Goal: Check status: Check status

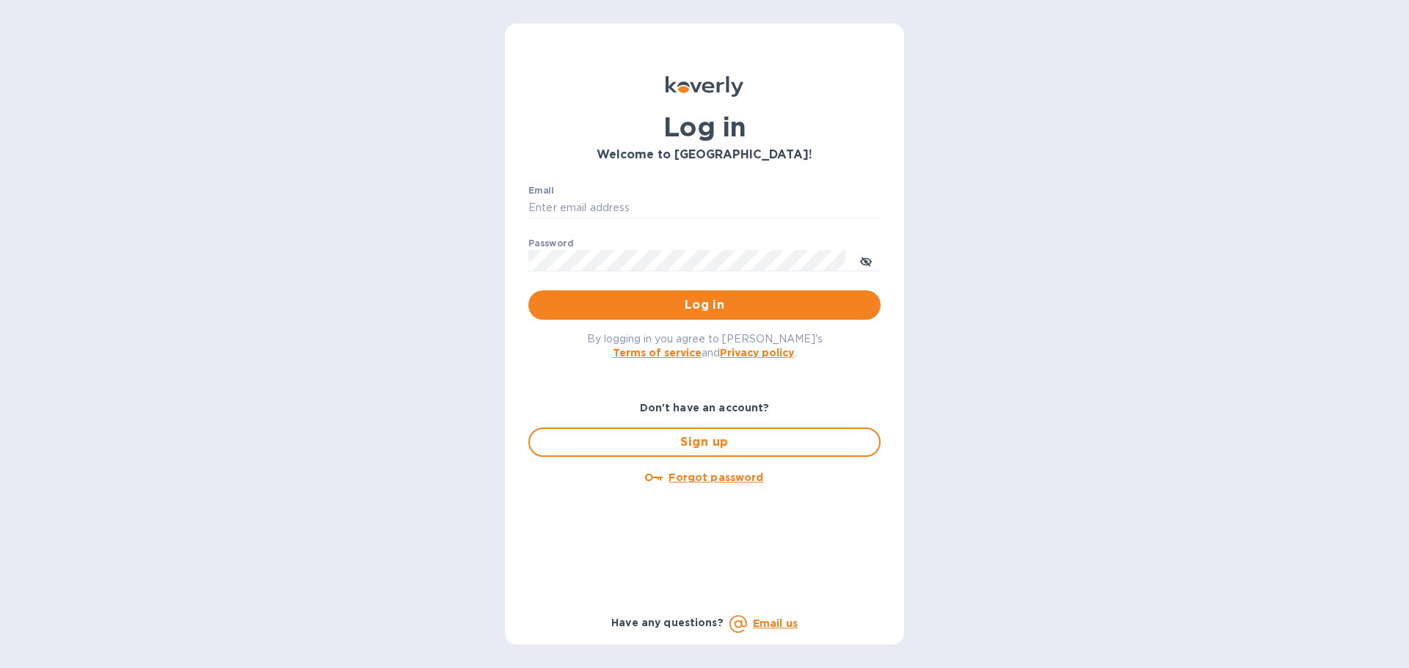
type input "[EMAIL_ADDRESS][DOMAIN_NAME]"
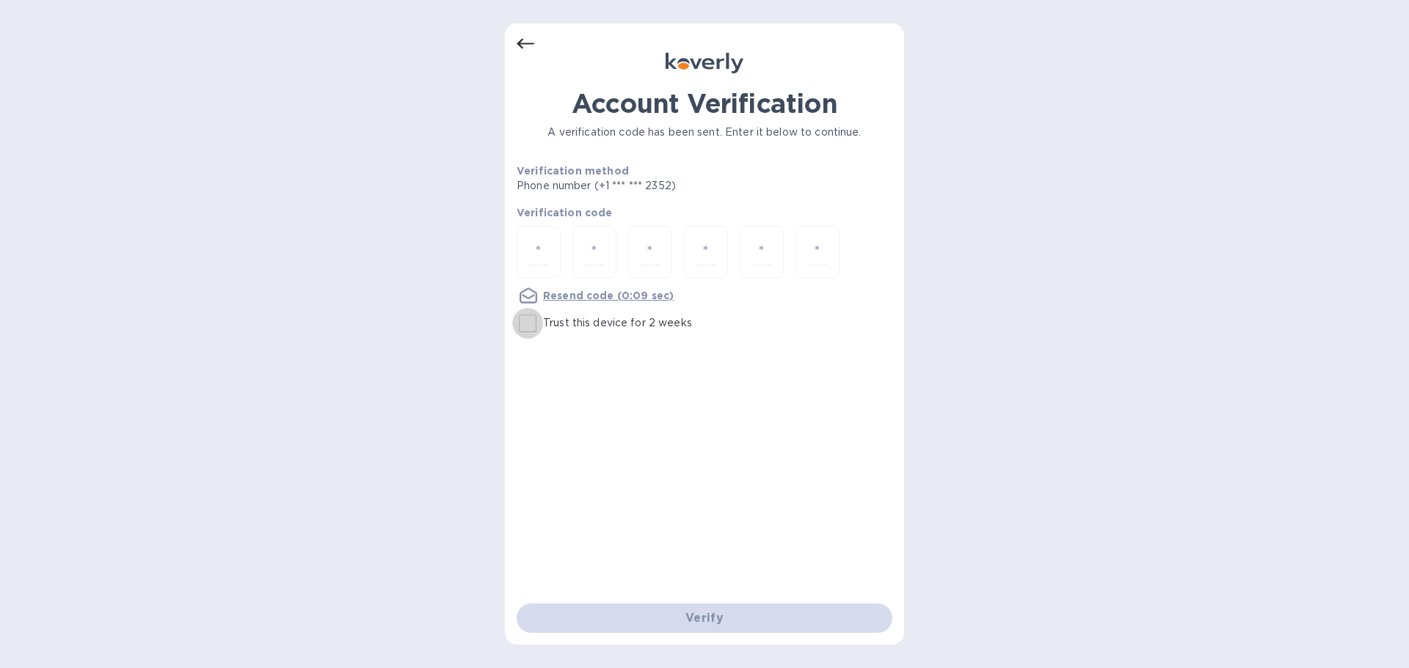
click at [528, 338] on input "Trust this device for 2 weeks" at bounding box center [527, 323] width 31 height 31
checkbox input "true"
click at [542, 248] on input "number" at bounding box center [538, 251] width 19 height 27
paste input "7"
type input "7"
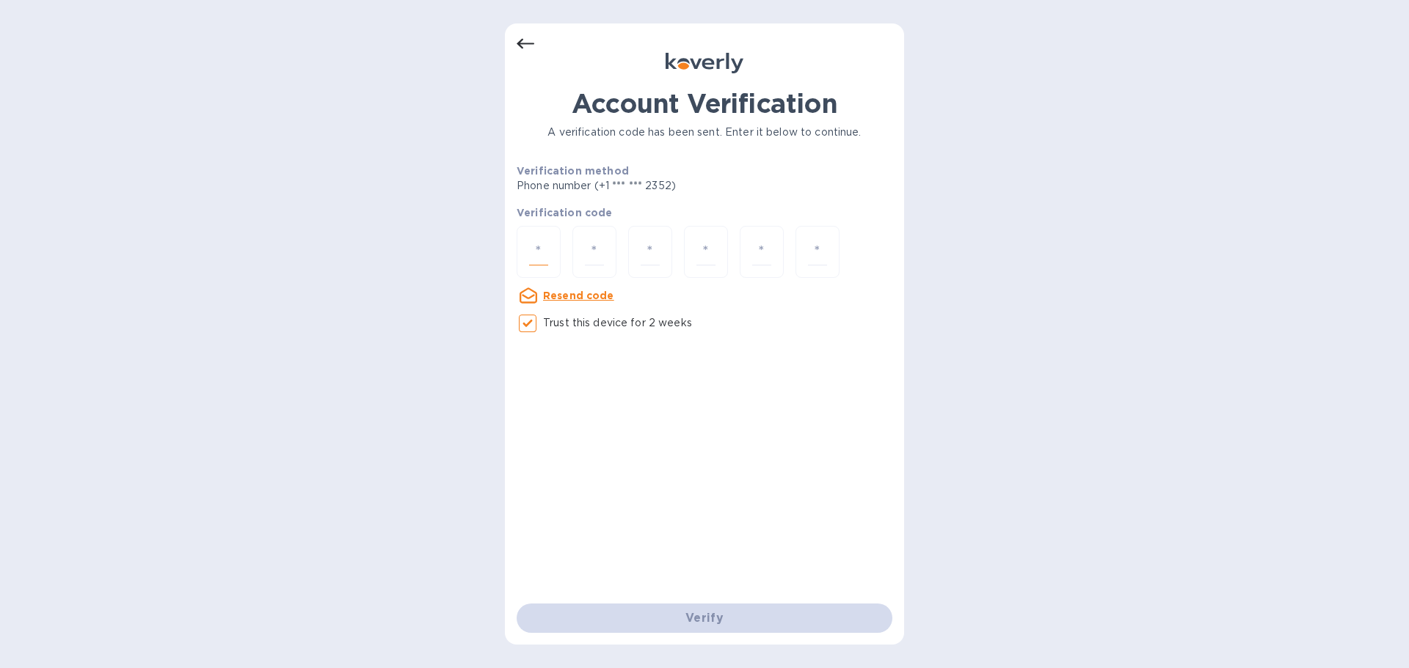
type input "0"
type input "1"
type input "4"
type input "0"
type input "5"
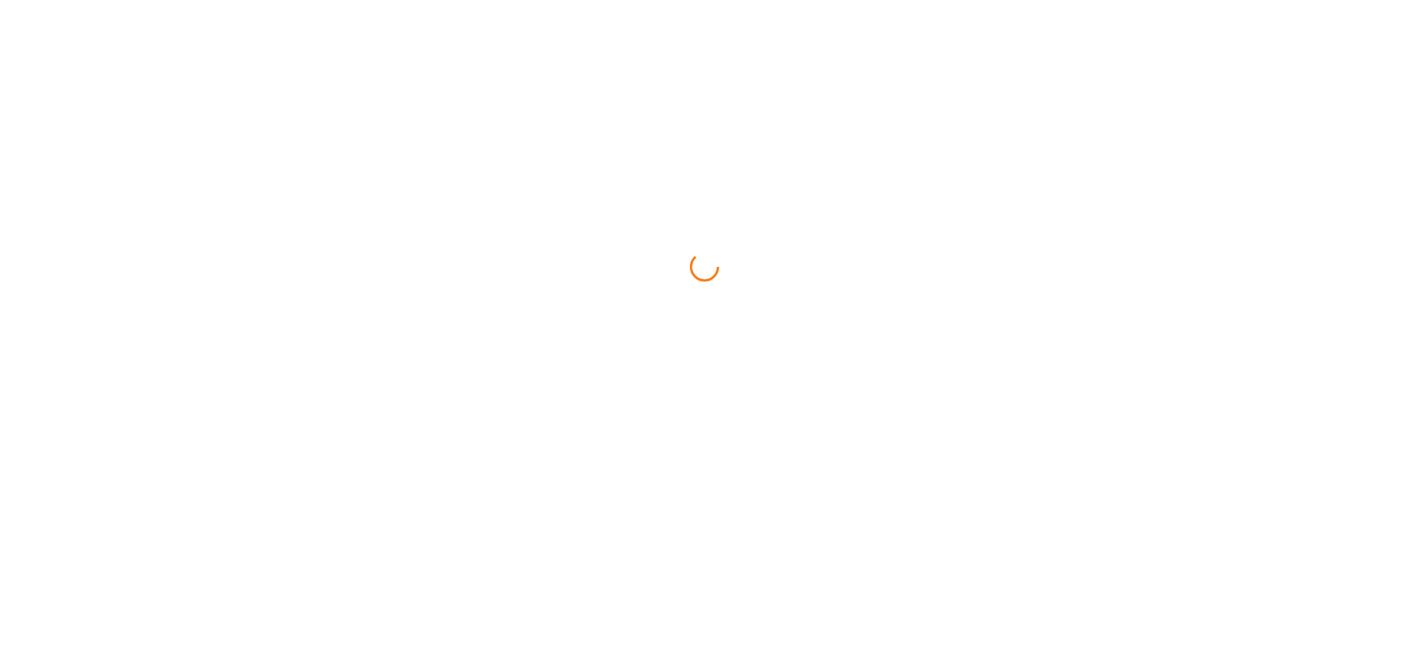
click at [673, 0] on html at bounding box center [704, 0] width 1409 height 0
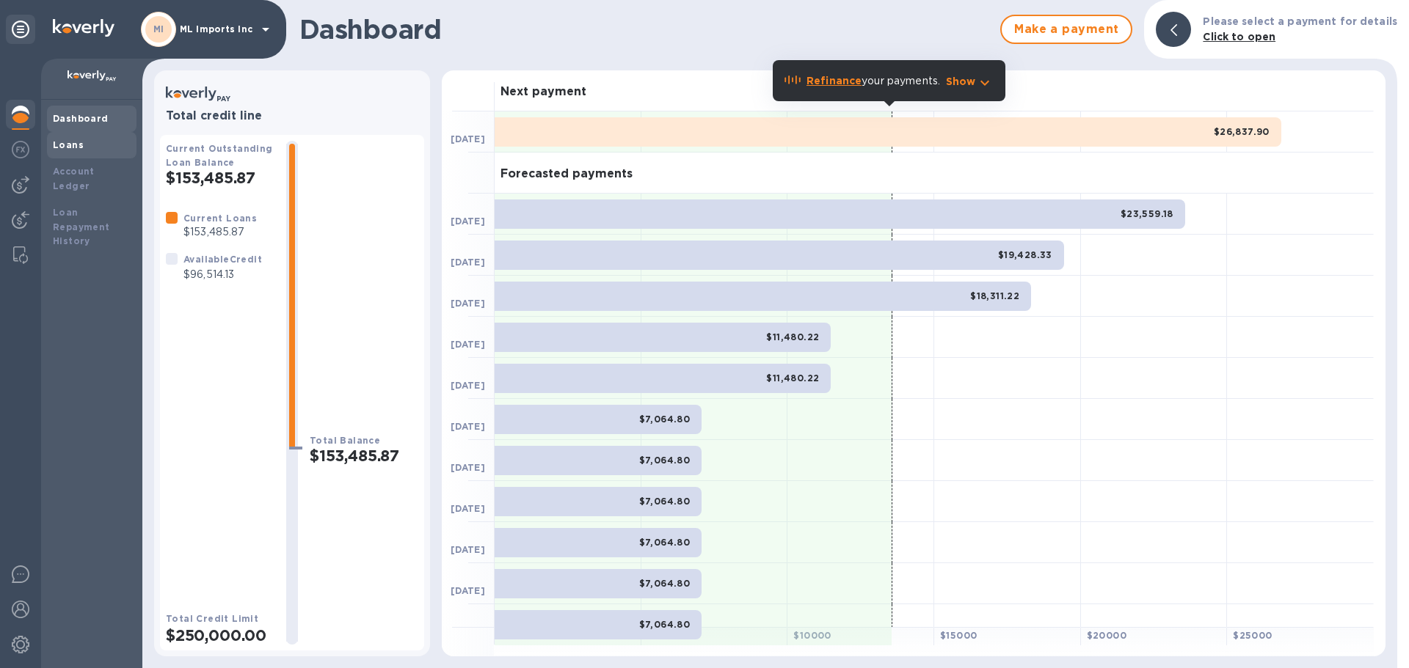
drag, startPoint x: 66, startPoint y: 159, endPoint x: 75, endPoint y: 150, distance: 12.4
click at [69, 156] on div "Dashboard Loans Account Ledger Loan Repayment History" at bounding box center [92, 180] width 90 height 149
click at [78, 148] on b "Loans" at bounding box center [68, 144] width 31 height 11
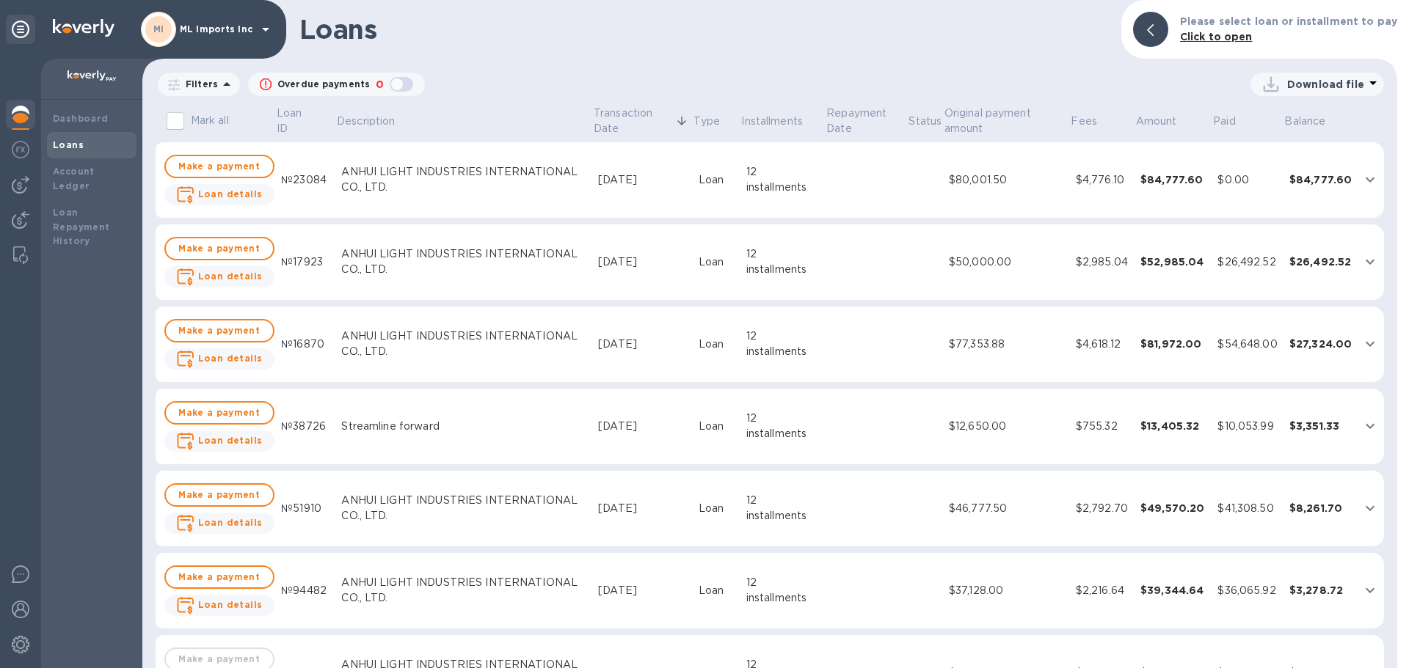
click at [1158, 185] on div "$84,777.60" at bounding box center [1173, 179] width 66 height 15
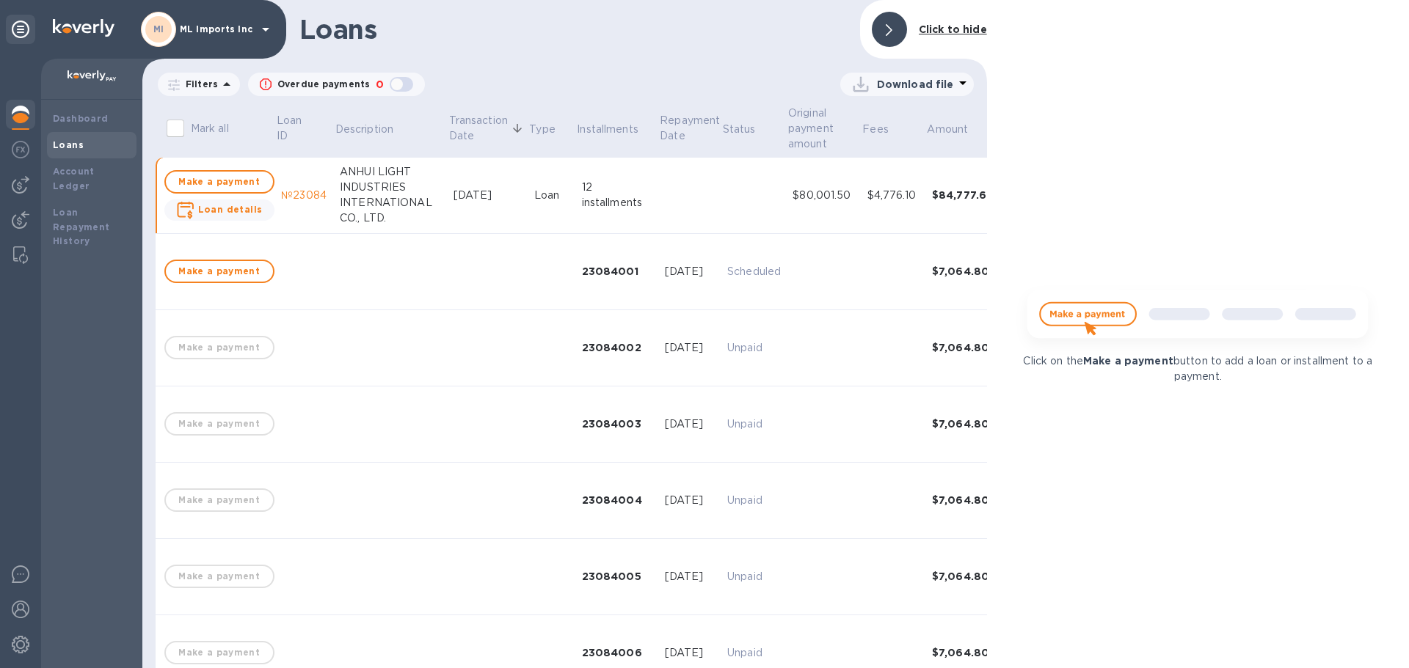
click at [900, 23] on div at bounding box center [889, 29] width 35 height 35
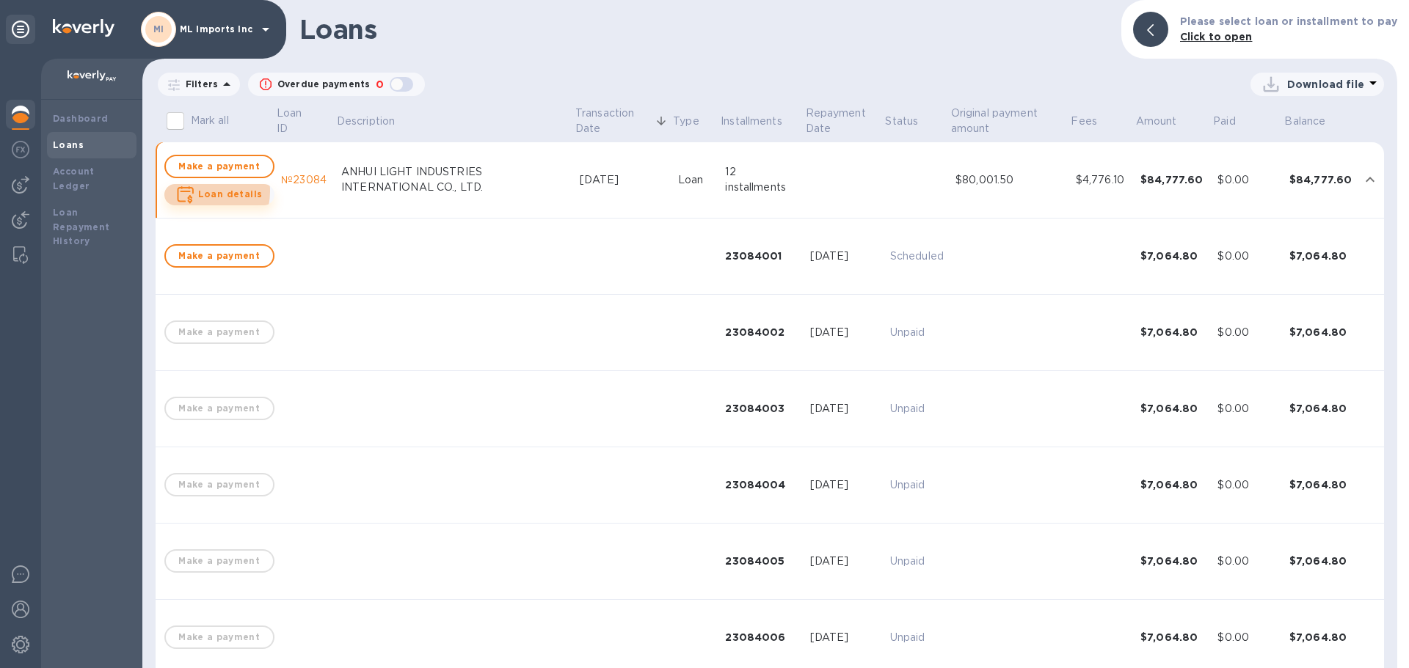
click at [201, 191] on b "Loan details" at bounding box center [230, 194] width 65 height 11
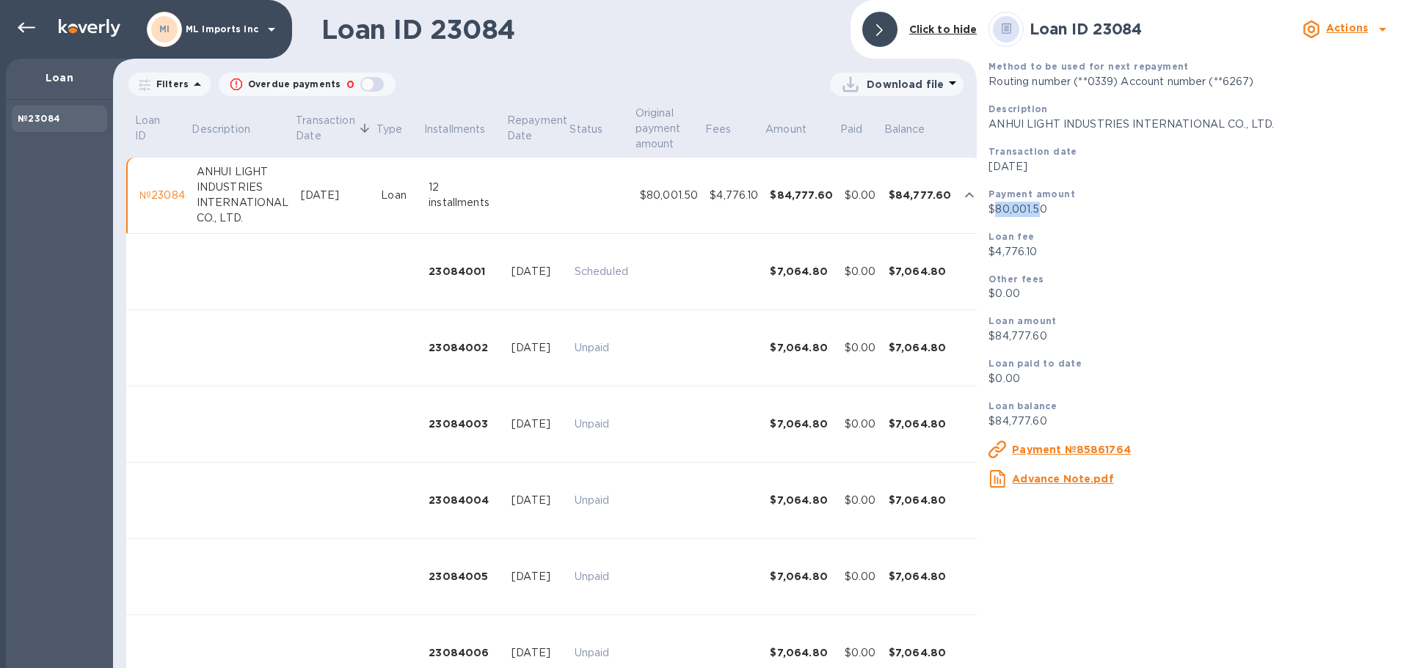
drag, startPoint x: 996, startPoint y: 207, endPoint x: 1037, endPoint y: 214, distance: 41.7
click at [1037, 214] on p "$80,001.50" at bounding box center [1192, 209] width 409 height 15
click at [21, 29] on icon at bounding box center [27, 28] width 18 height 10
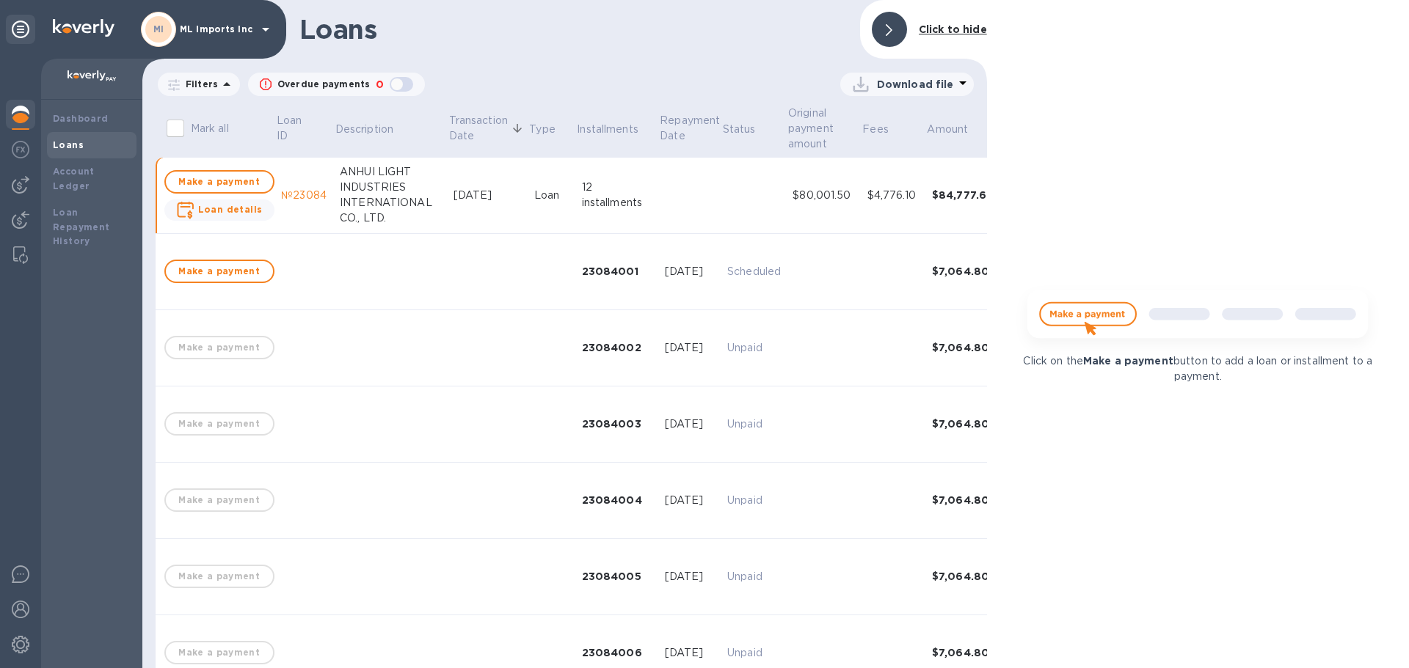
click at [895, 21] on div at bounding box center [889, 29] width 35 height 35
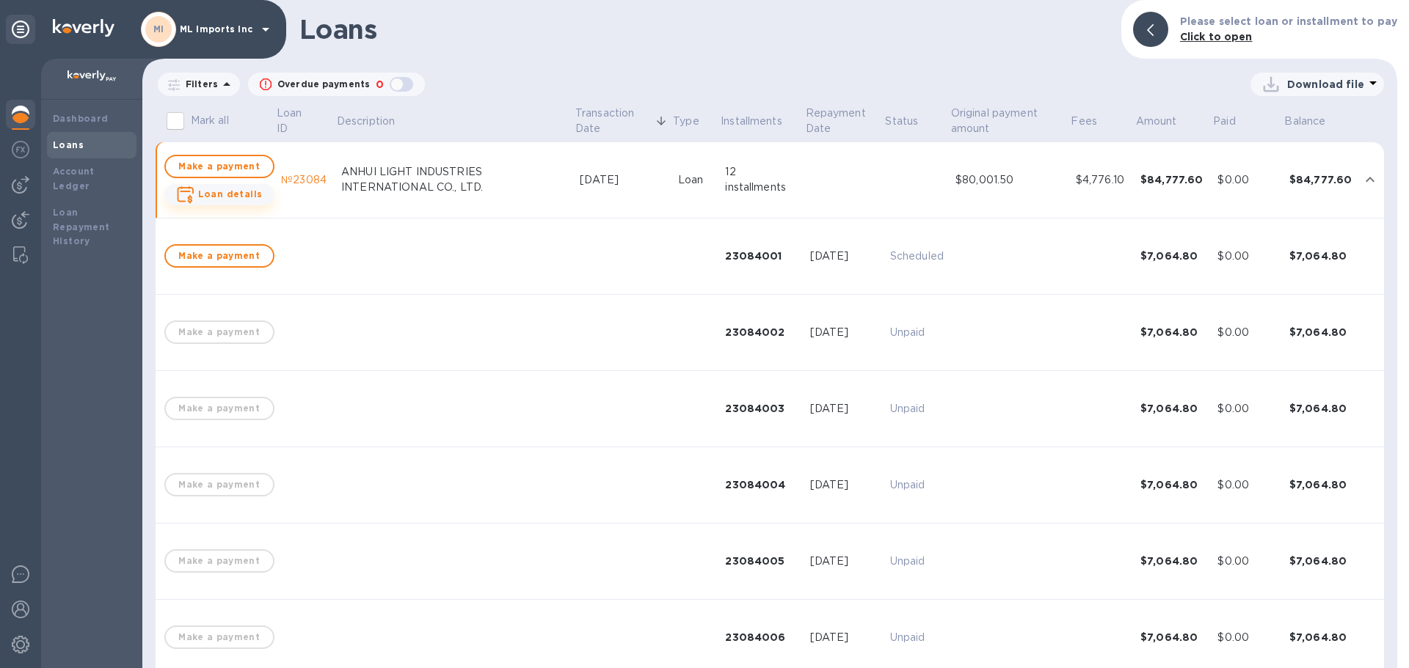
click at [253, 192] on b "Loan details" at bounding box center [230, 194] width 65 height 11
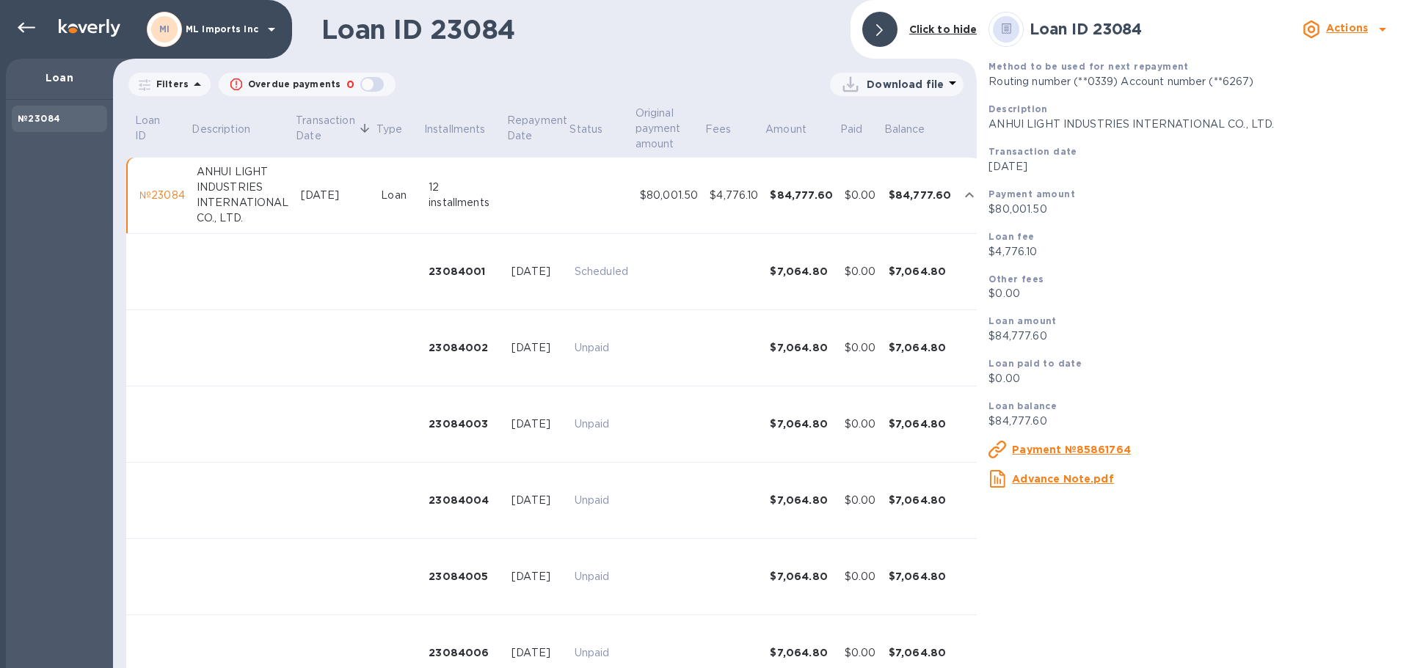
click at [885, 26] on div at bounding box center [879, 29] width 35 height 35
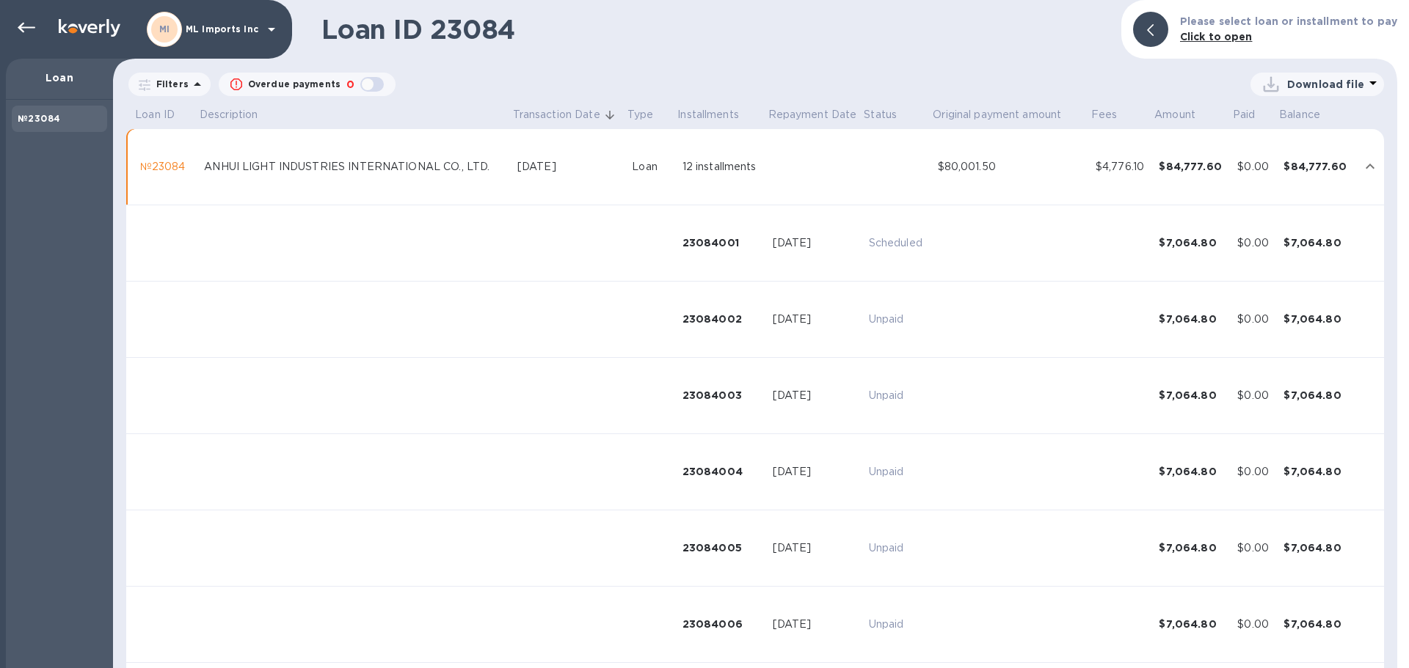
click at [1361, 164] on icon "expand row" at bounding box center [1370, 167] width 18 height 18
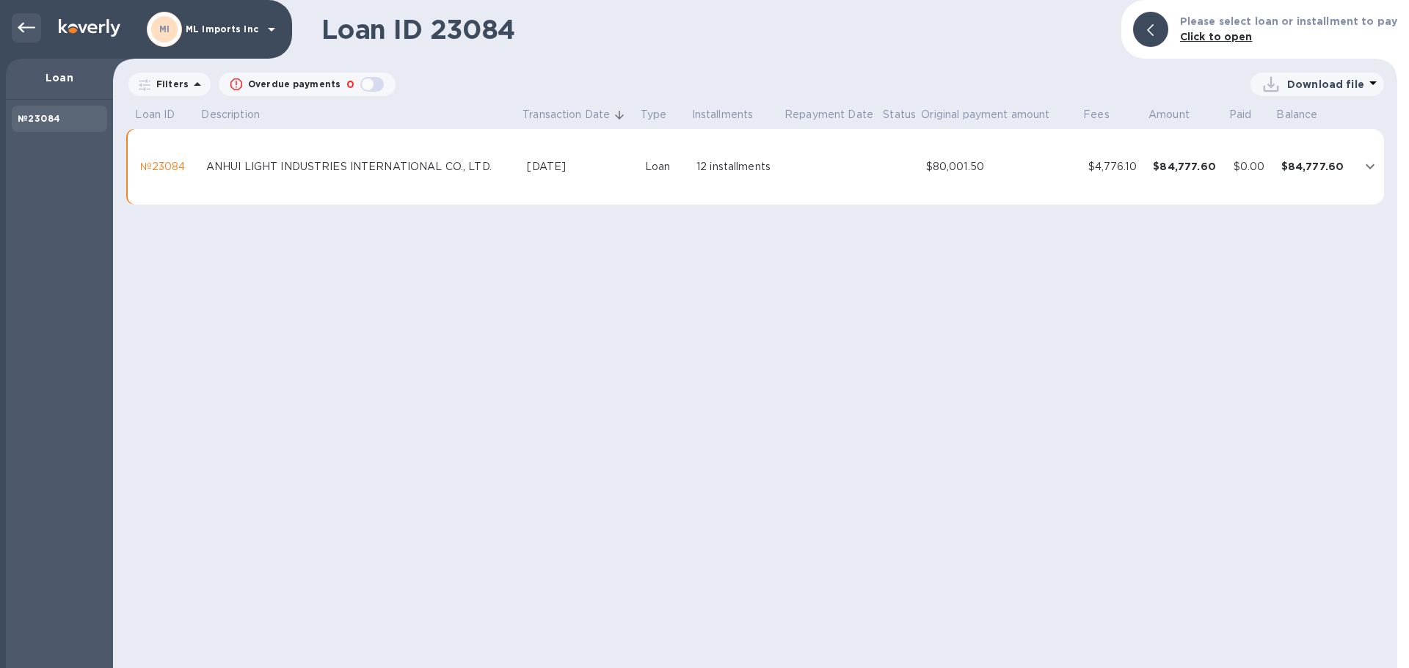
click at [22, 24] on icon at bounding box center [27, 28] width 18 height 10
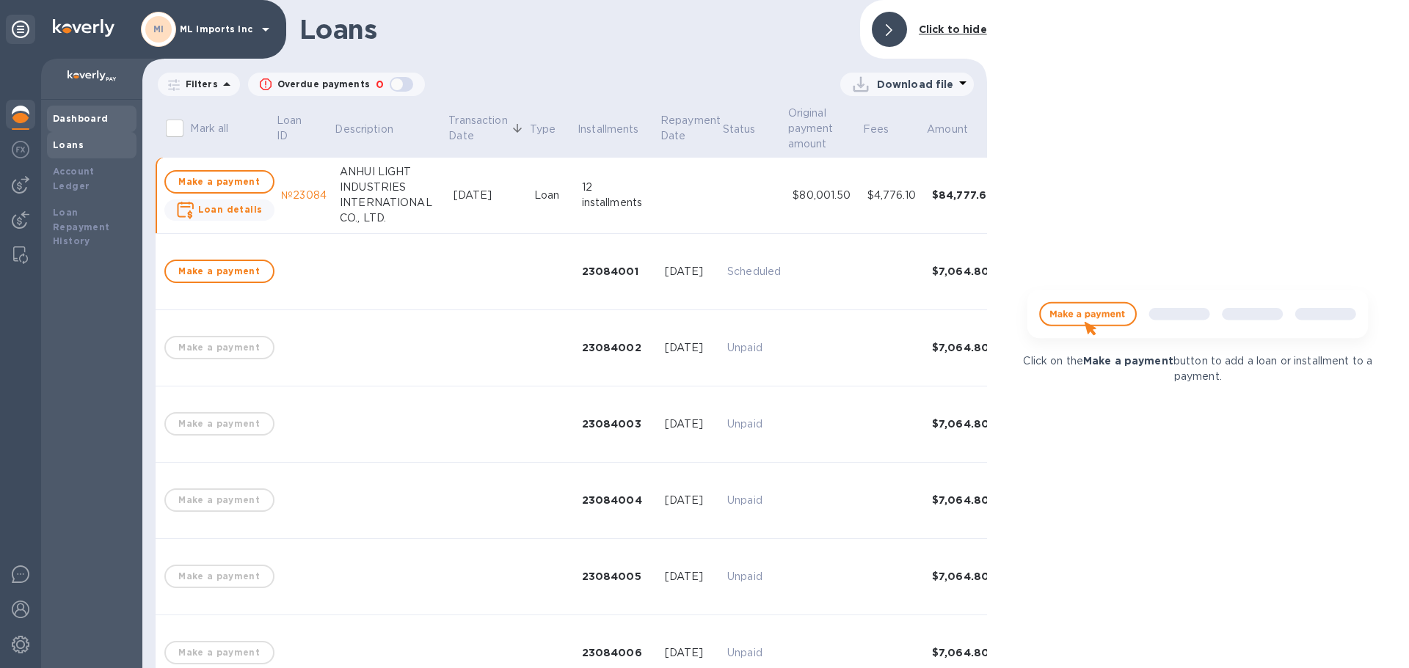
click at [102, 117] on b "Dashboard" at bounding box center [81, 118] width 56 height 11
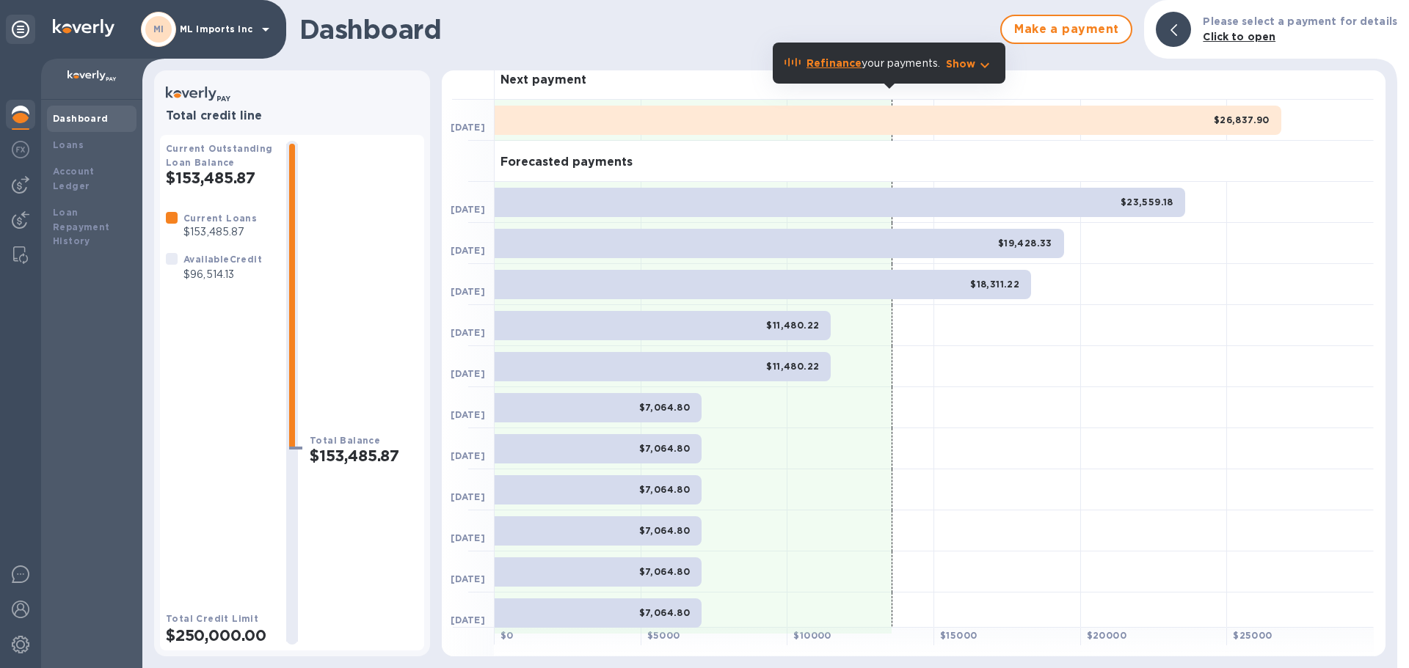
scroll to position [18, 0]
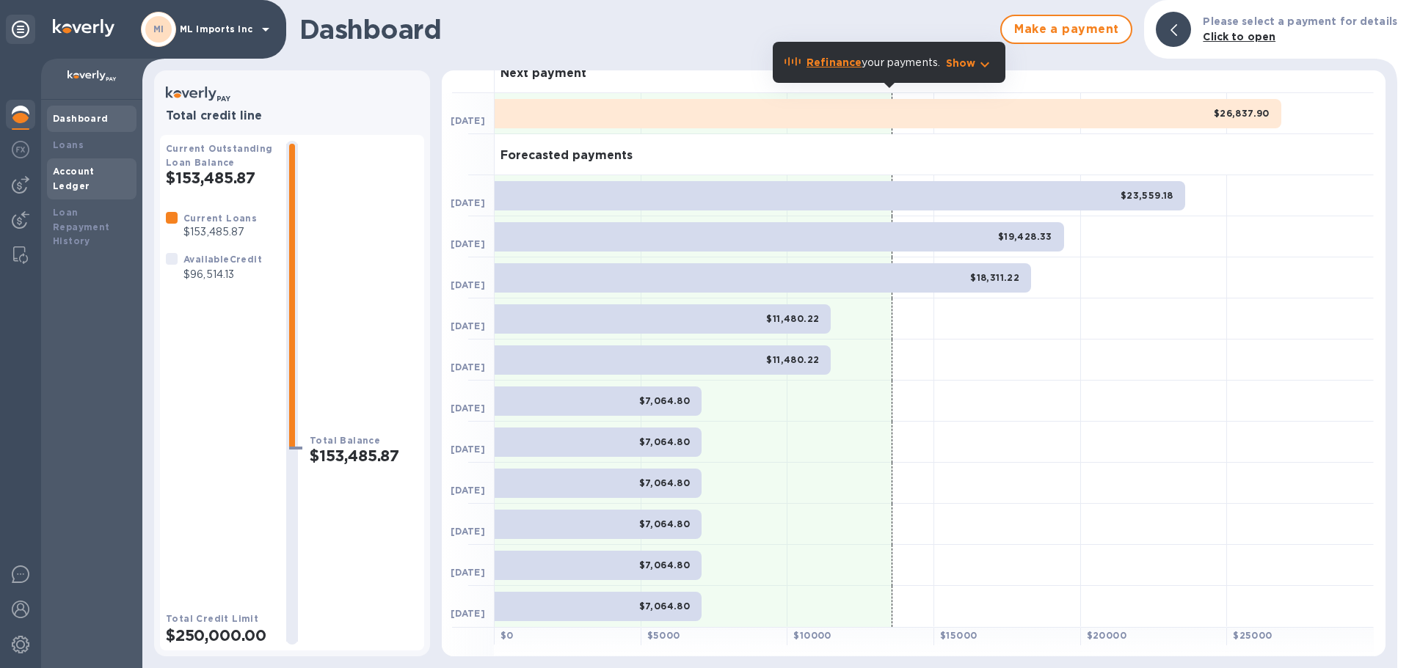
drag, startPoint x: 75, startPoint y: 136, endPoint x: 116, endPoint y: 162, distance: 48.4
click at [75, 139] on div "Loans" at bounding box center [92, 145] width 90 height 26
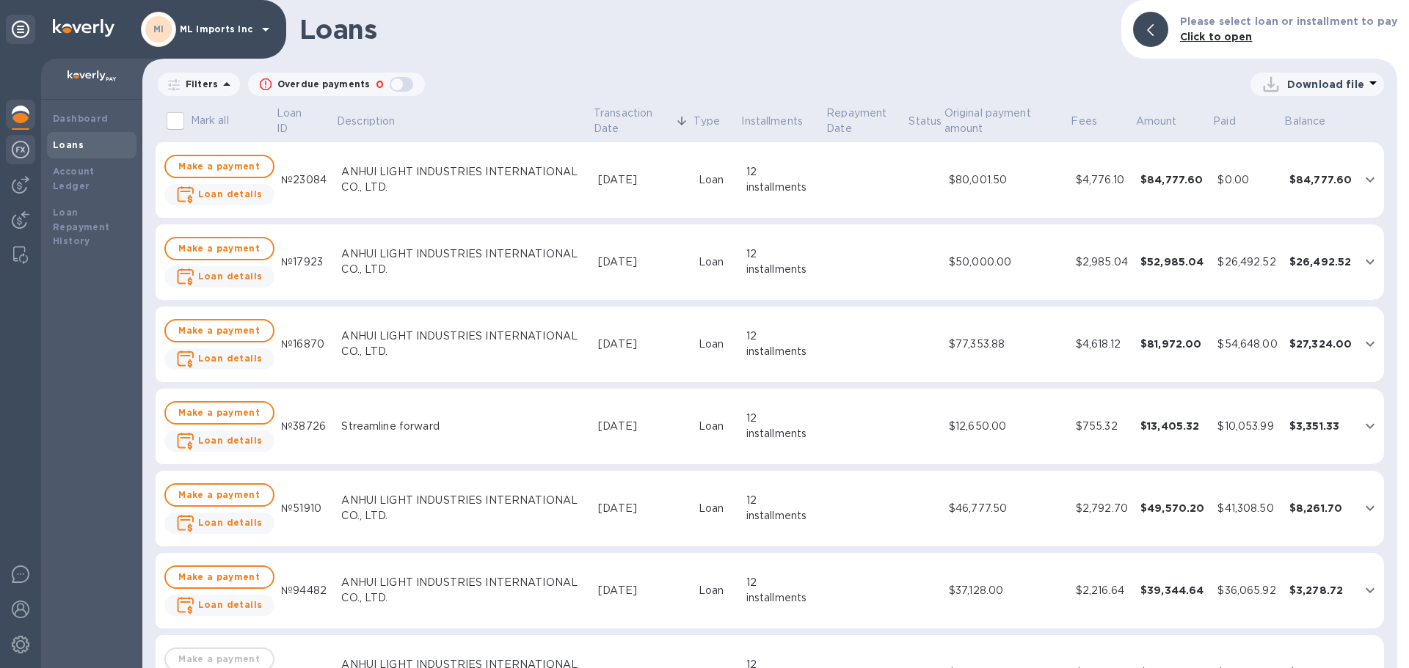
drag, startPoint x: 95, startPoint y: 107, endPoint x: 6, endPoint y: 139, distance: 94.5
click at [95, 107] on div "Dashboard" at bounding box center [92, 119] width 90 height 26
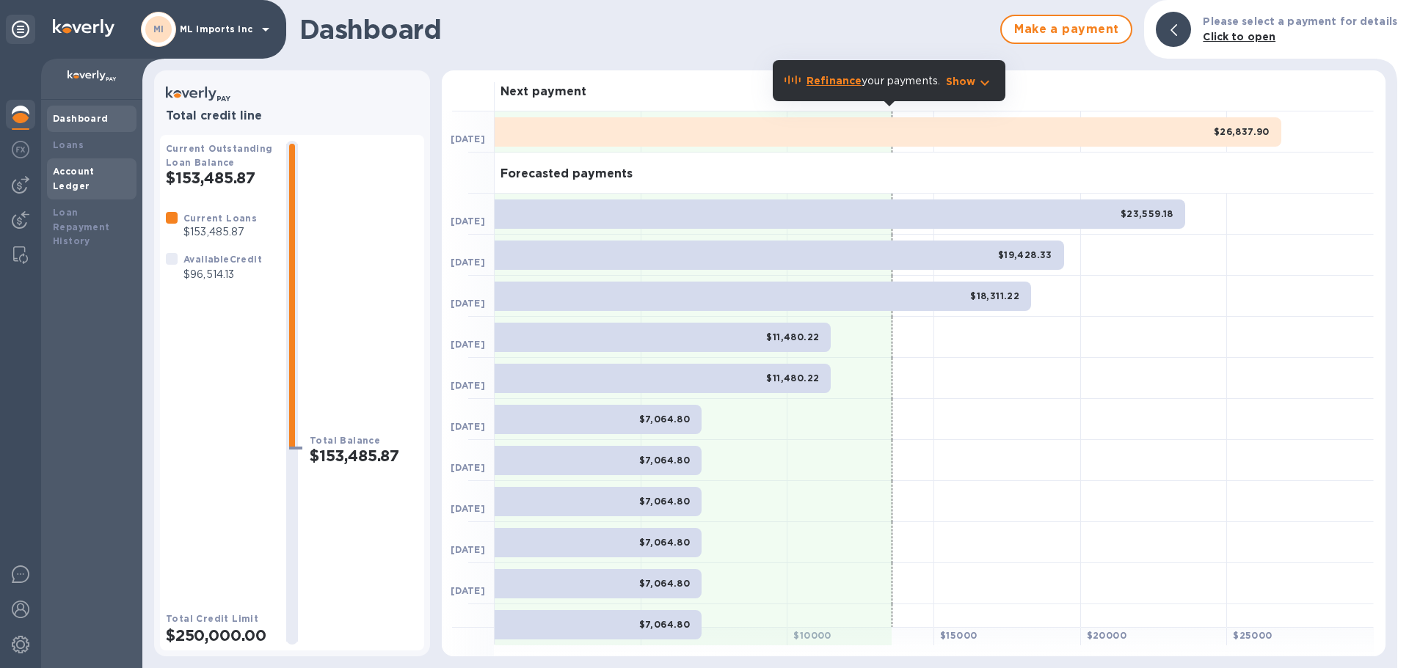
click at [62, 177] on div "Account Ledger" at bounding box center [92, 178] width 78 height 29
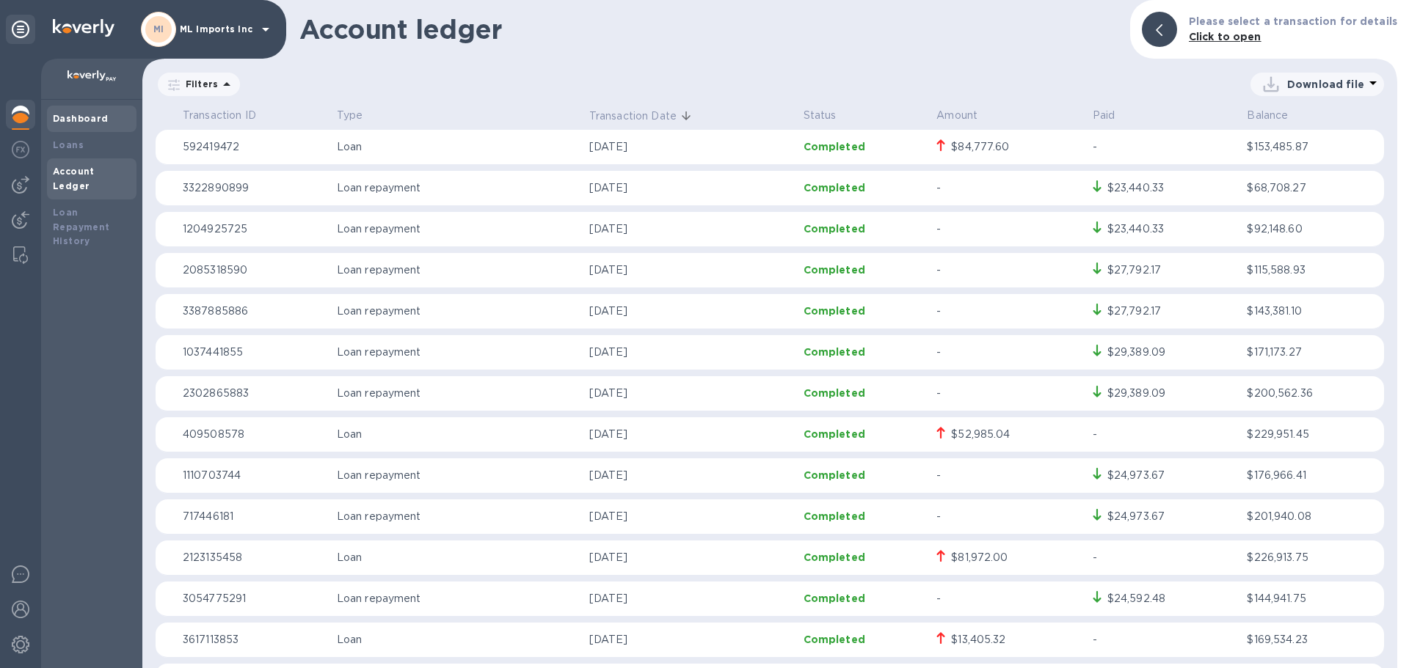
click at [90, 114] on b "Dashboard" at bounding box center [81, 118] width 56 height 11
